Goal: Task Accomplishment & Management: Use online tool/utility

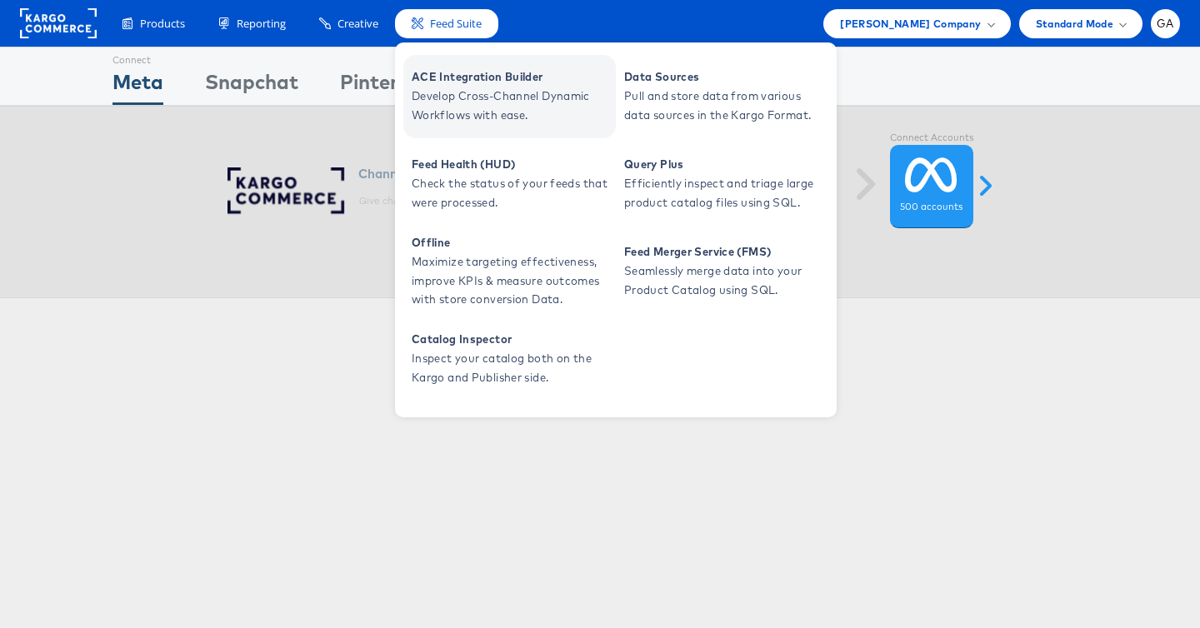
click at [454, 109] on span "Develop Cross-Channel Dynamic Workflows with ease." at bounding box center [512, 106] width 200 height 38
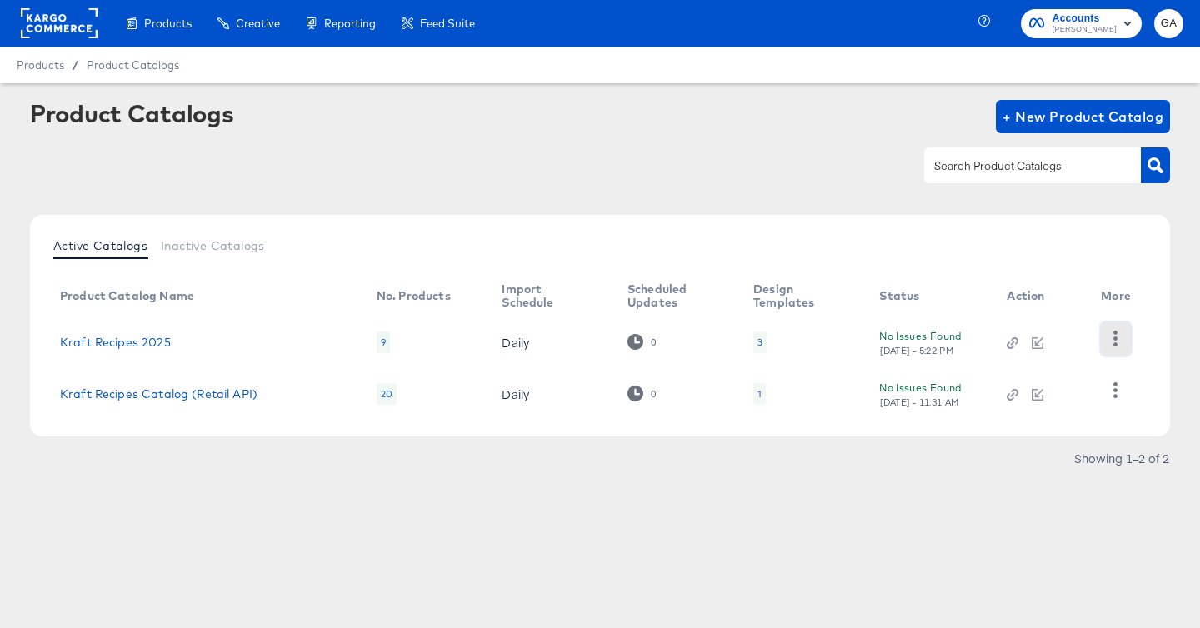
click at [1111, 338] on icon "button" at bounding box center [1115, 339] width 16 height 16
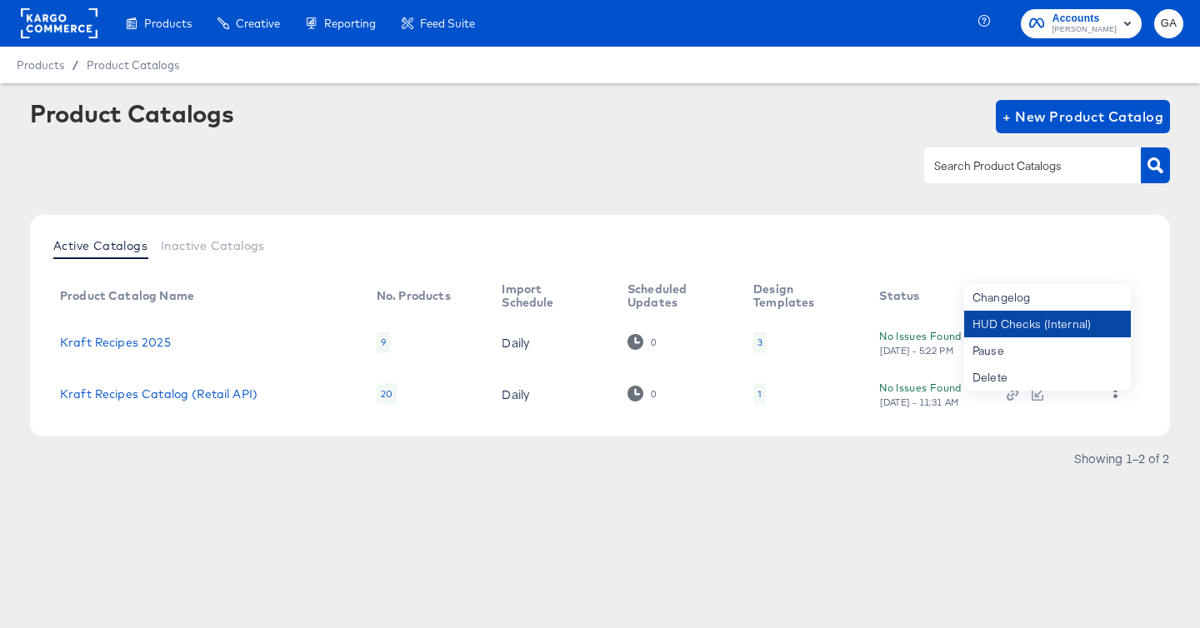
click at [1066, 320] on div "HUD Checks (Internal)" at bounding box center [1047, 324] width 167 height 27
